Goal: Navigation & Orientation: Find specific page/section

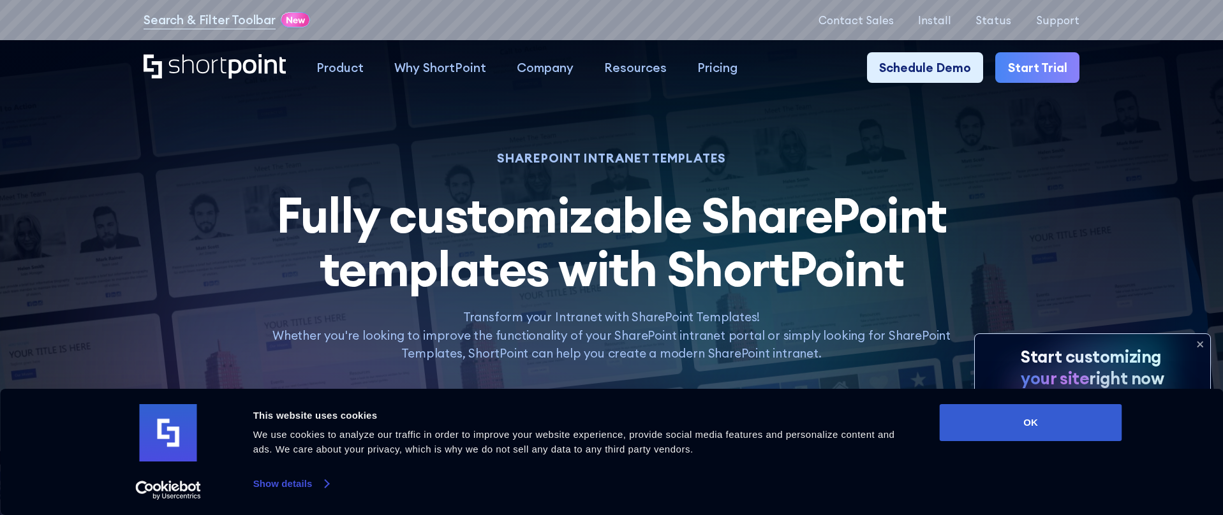
click at [297, 483] on link "Show details" at bounding box center [290, 484] width 75 height 19
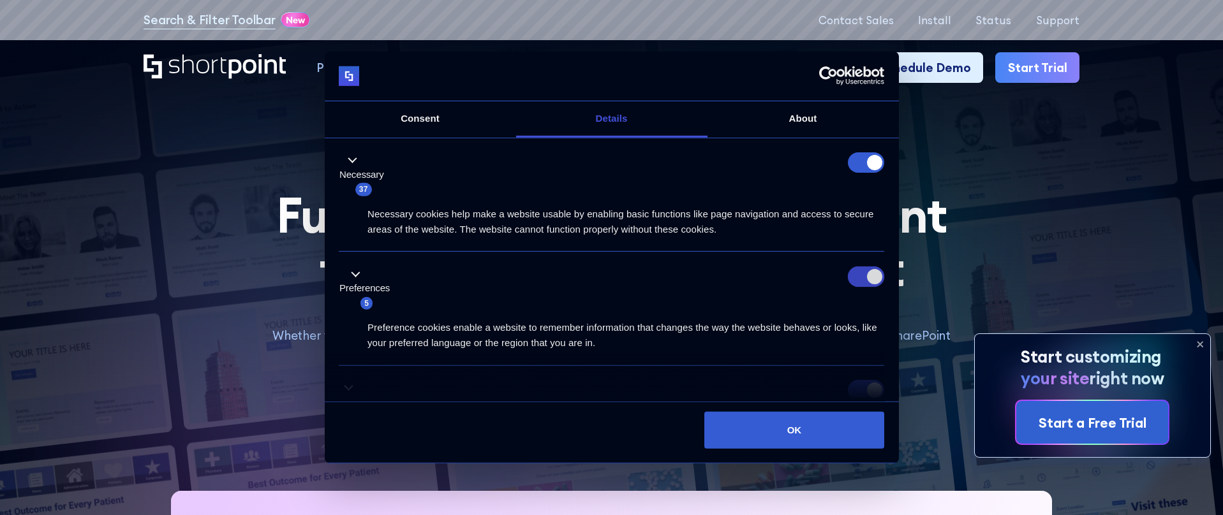
click at [864, 270] on input "Preferences" at bounding box center [866, 277] width 36 height 20
checkbox input "false"
click at [857, 165] on form at bounding box center [866, 162] width 36 height 20
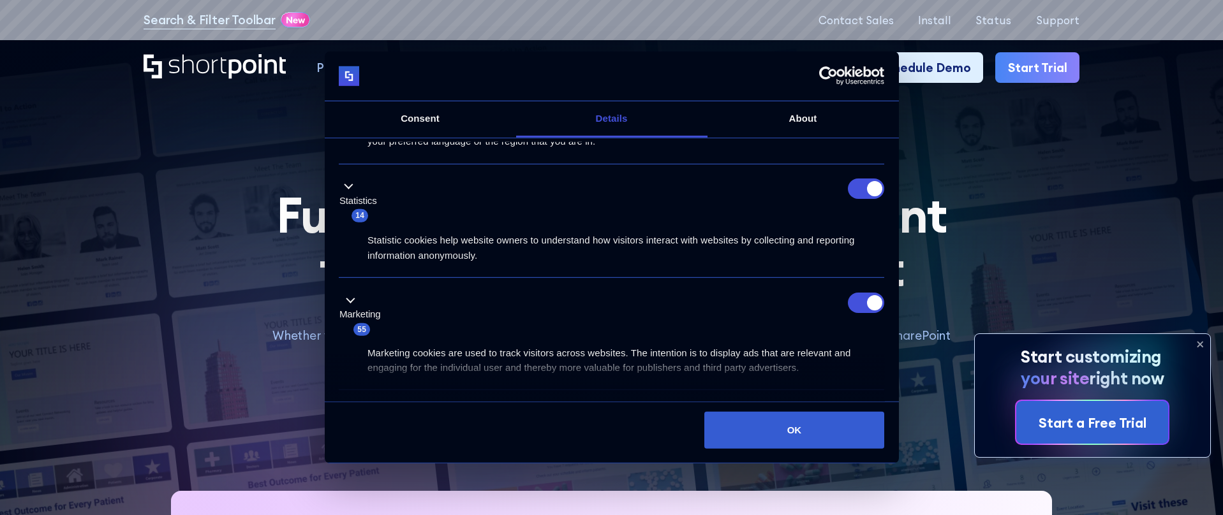
scroll to position [203, 0]
click at [860, 188] on input "Statistics" at bounding box center [866, 187] width 36 height 20
checkbox input "false"
click at [854, 304] on input "Marketing" at bounding box center [866, 302] width 36 height 20
checkbox input "false"
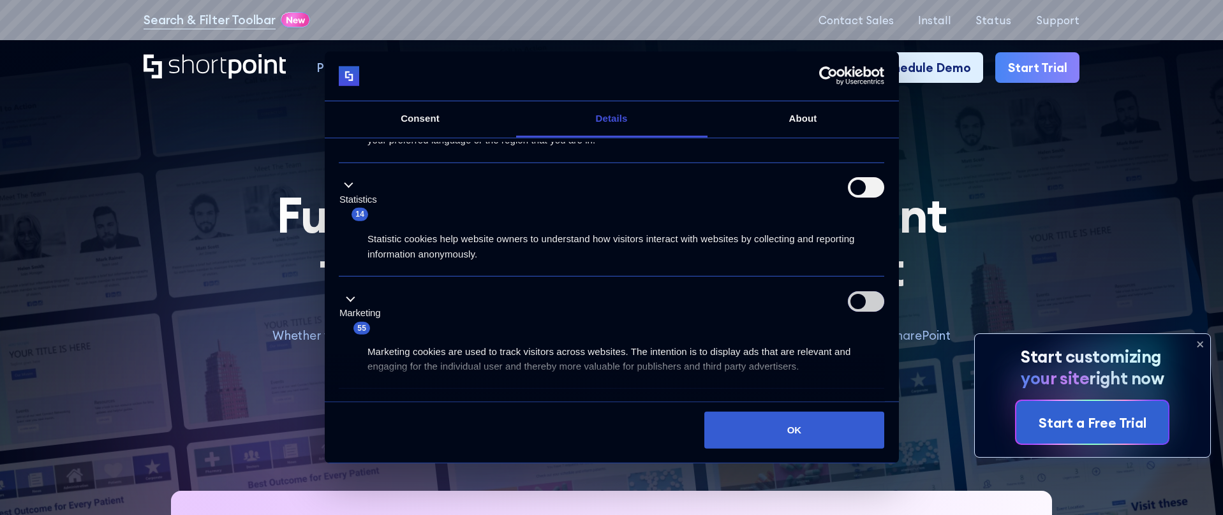
scroll to position [316, 0]
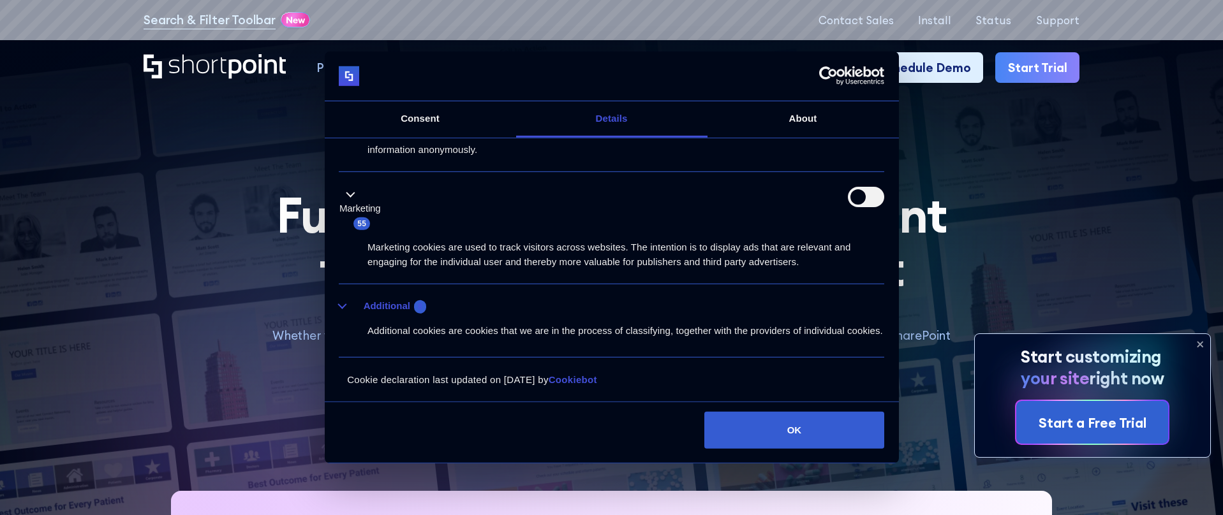
click at [348, 299] on button "Additional 8" at bounding box center [386, 307] width 95 height 16
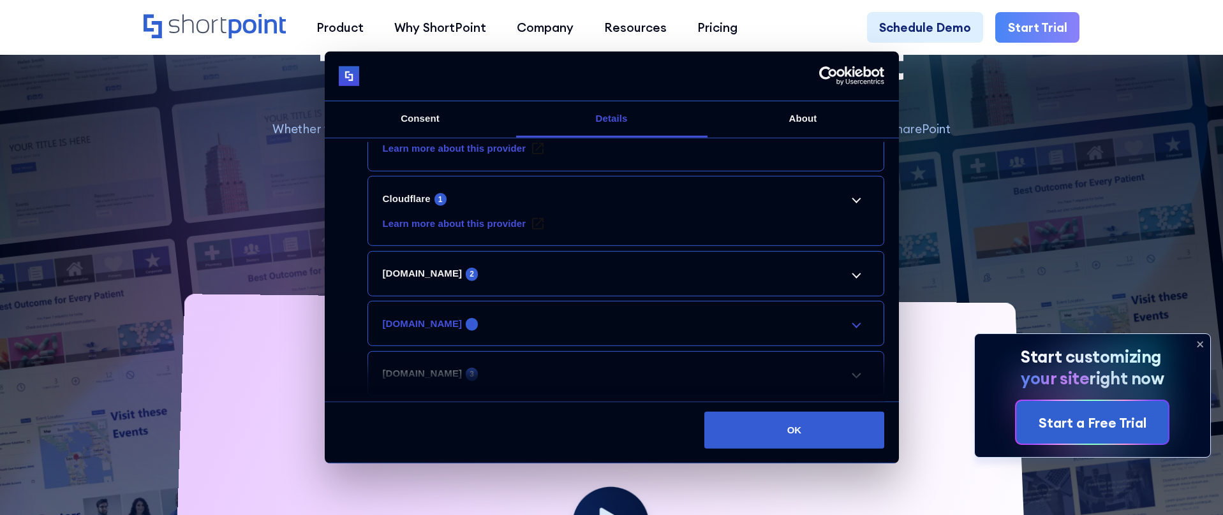
scroll to position [218, 0]
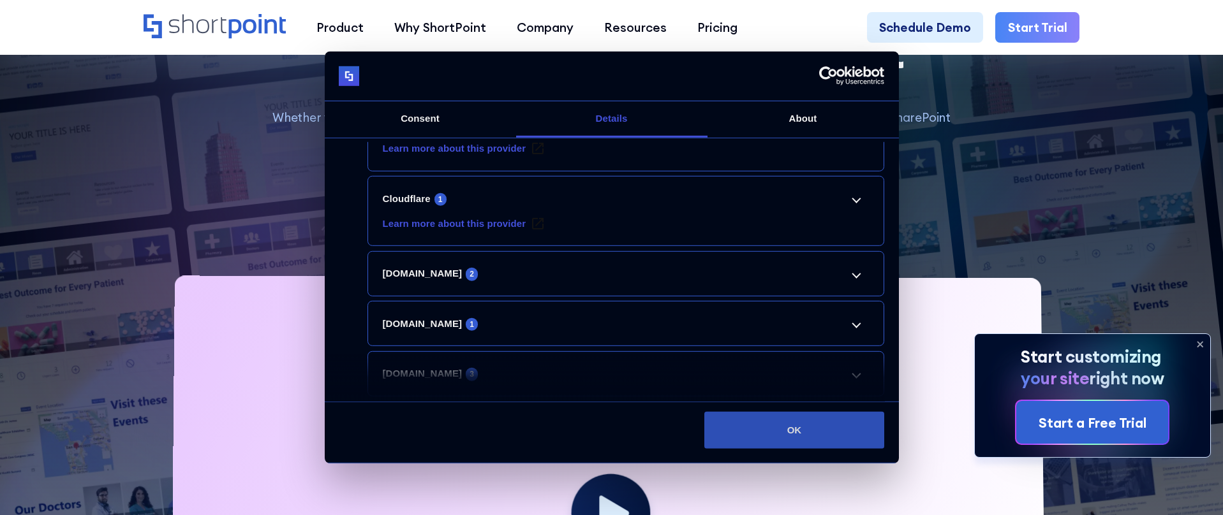
click at [812, 431] on button "OK" at bounding box center [794, 430] width 180 height 37
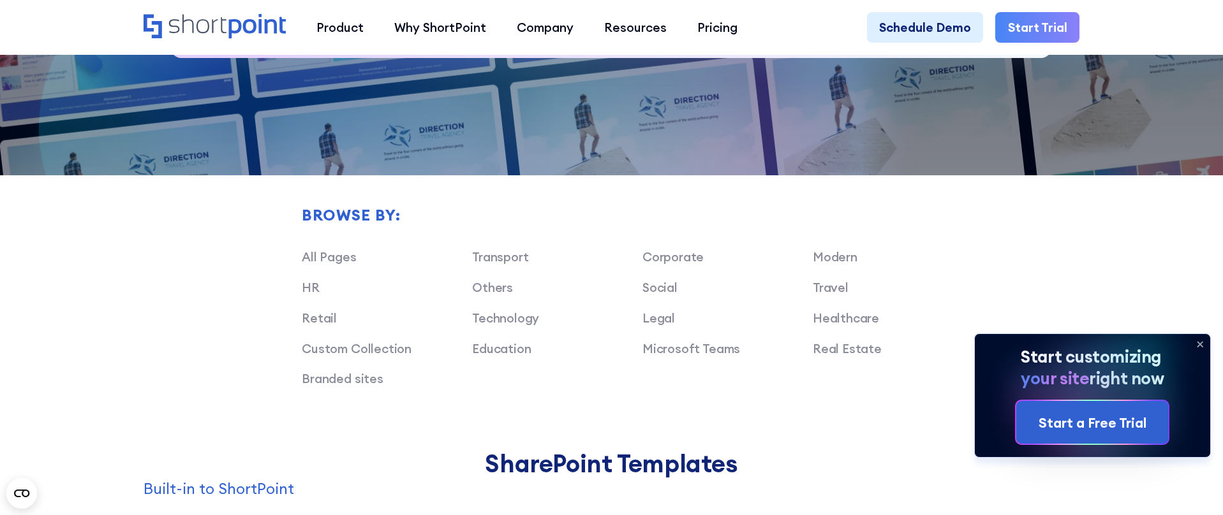
scroll to position [936, 0]
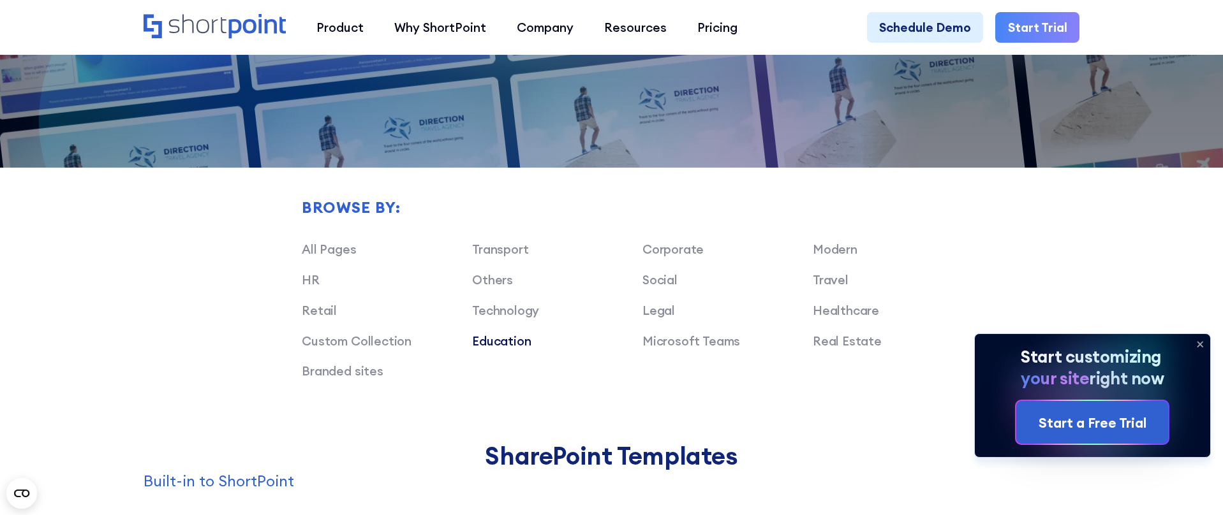
click at [503, 337] on link "Education" at bounding box center [501, 341] width 59 height 15
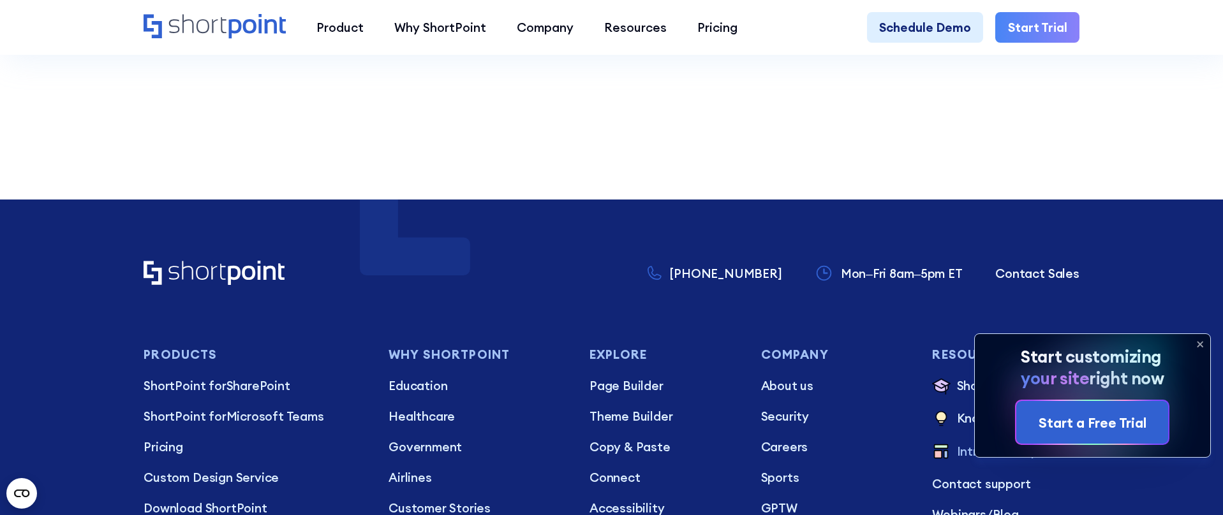
scroll to position [4172, 0]
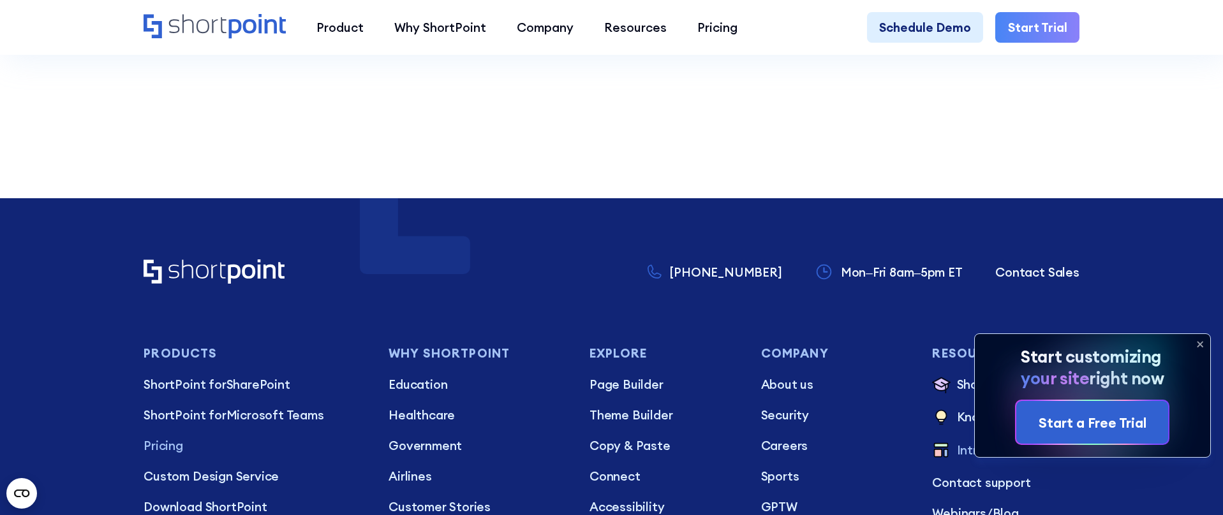
click at [158, 438] on p "Pricing" at bounding box center [254, 446] width 221 height 18
